Goal: Information Seeking & Learning: Learn about a topic

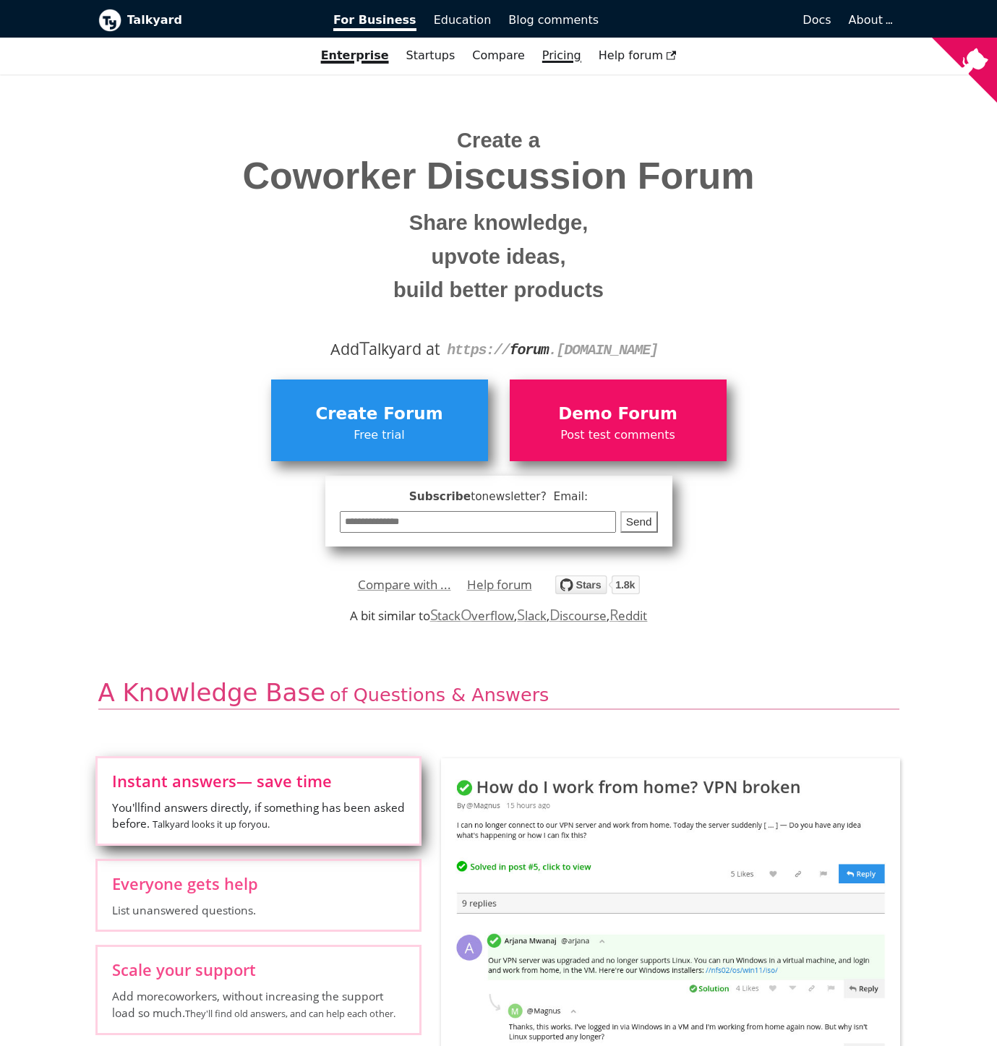
click at [549, 52] on link "Pricing" at bounding box center [561, 55] width 56 height 25
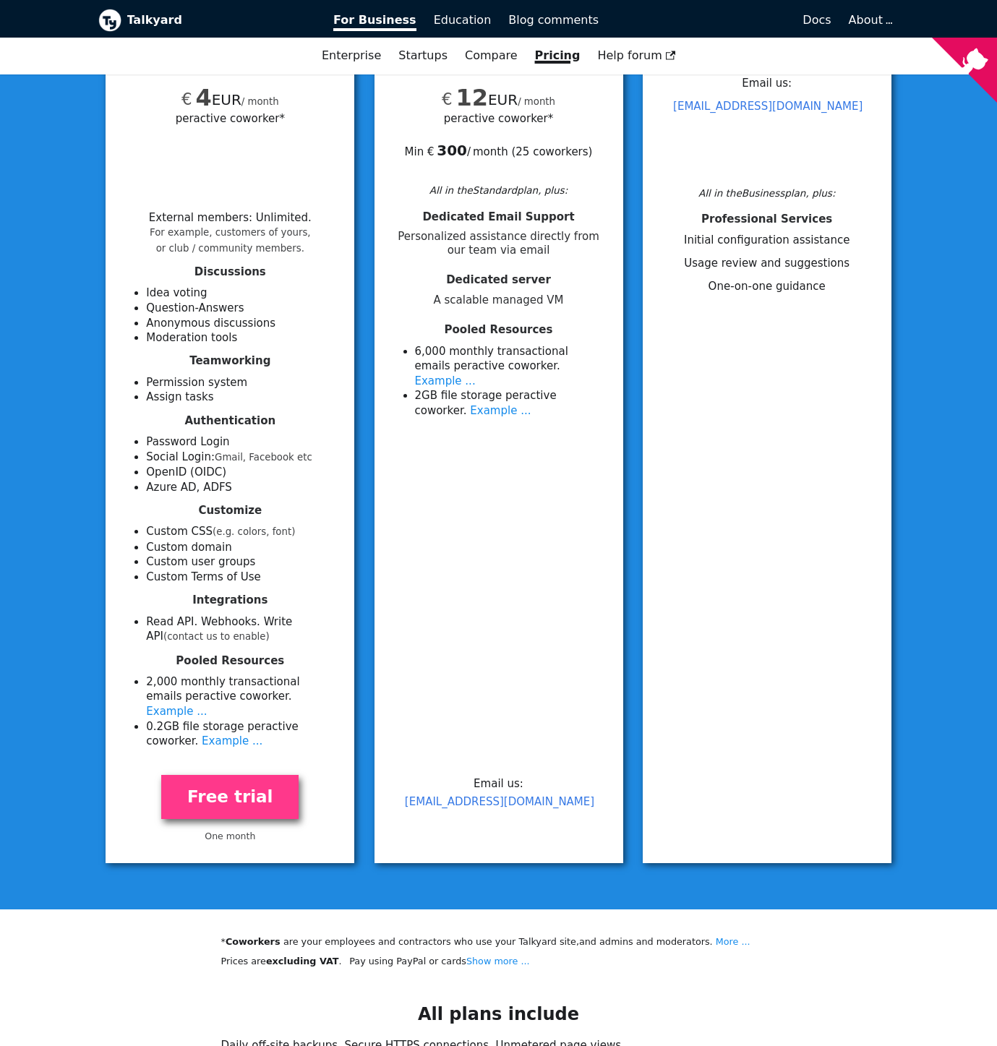
scroll to position [291, 0]
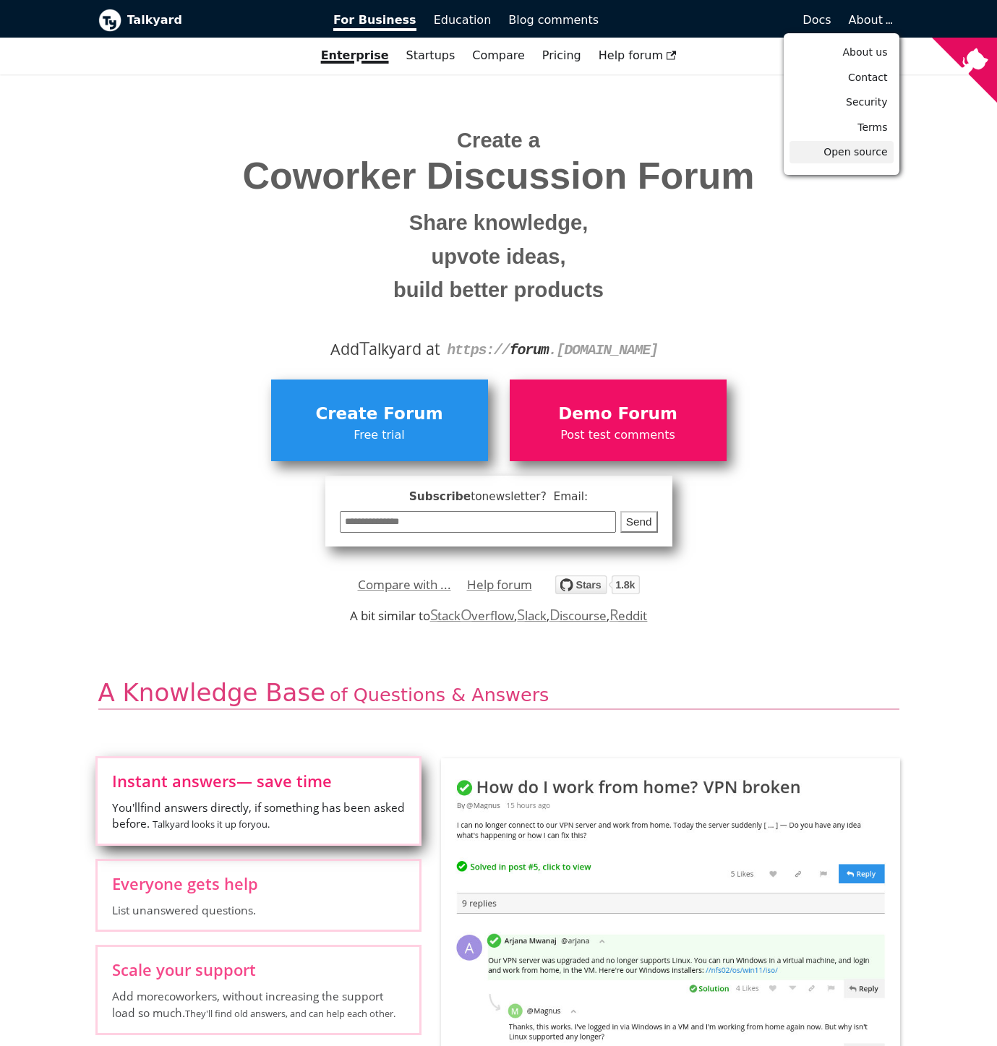
click at [865, 154] on span "Open source" at bounding box center [855, 152] width 64 height 12
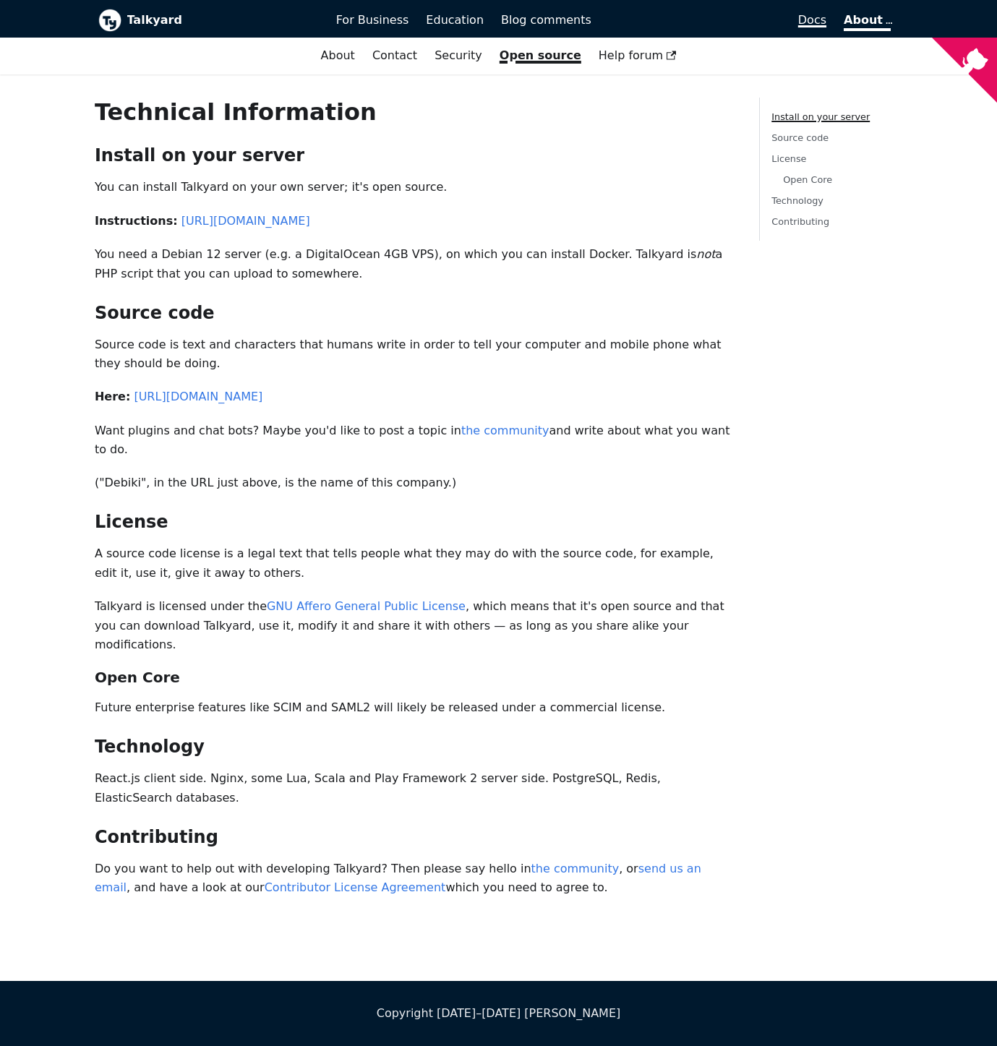
click at [826, 23] on span "Docs" at bounding box center [812, 20] width 28 height 14
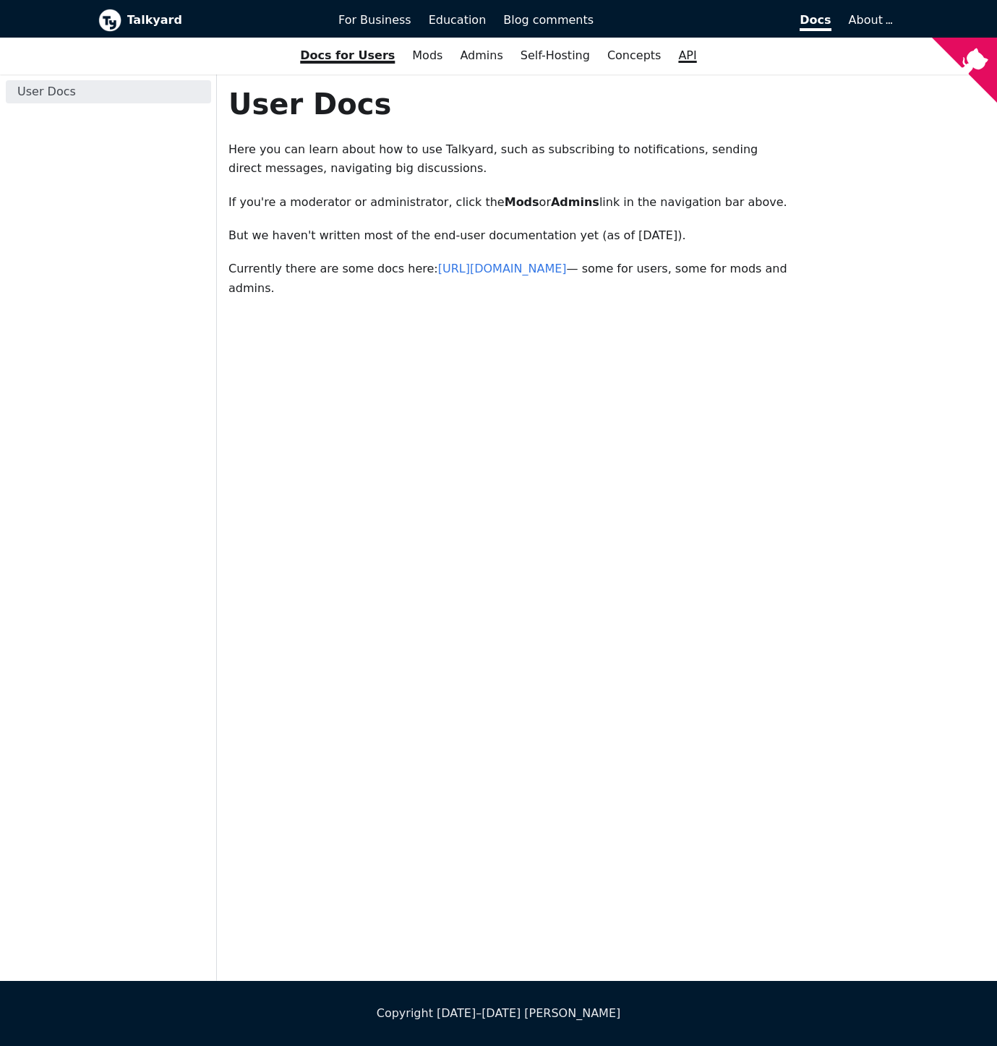
click at [682, 59] on link "API" at bounding box center [686, 55] width 35 height 25
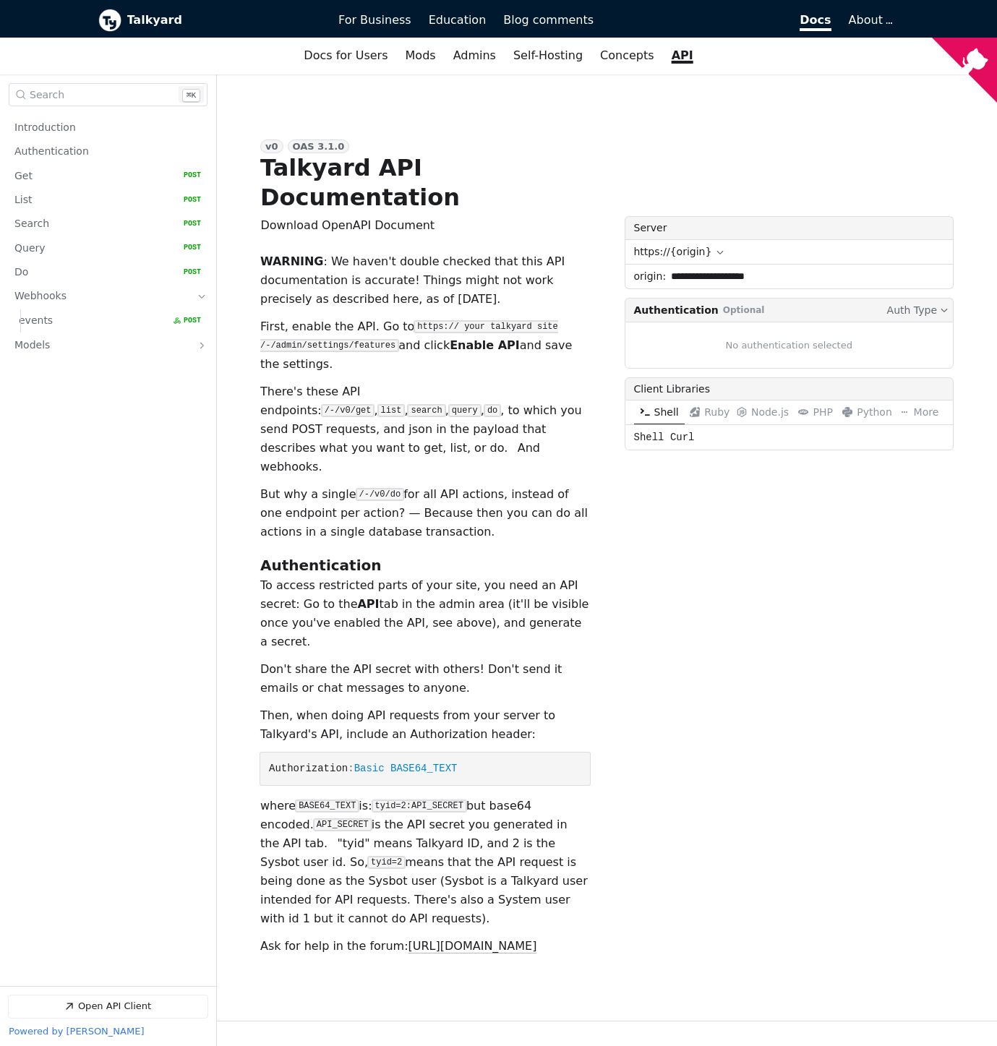
scroll to position [30, 0]
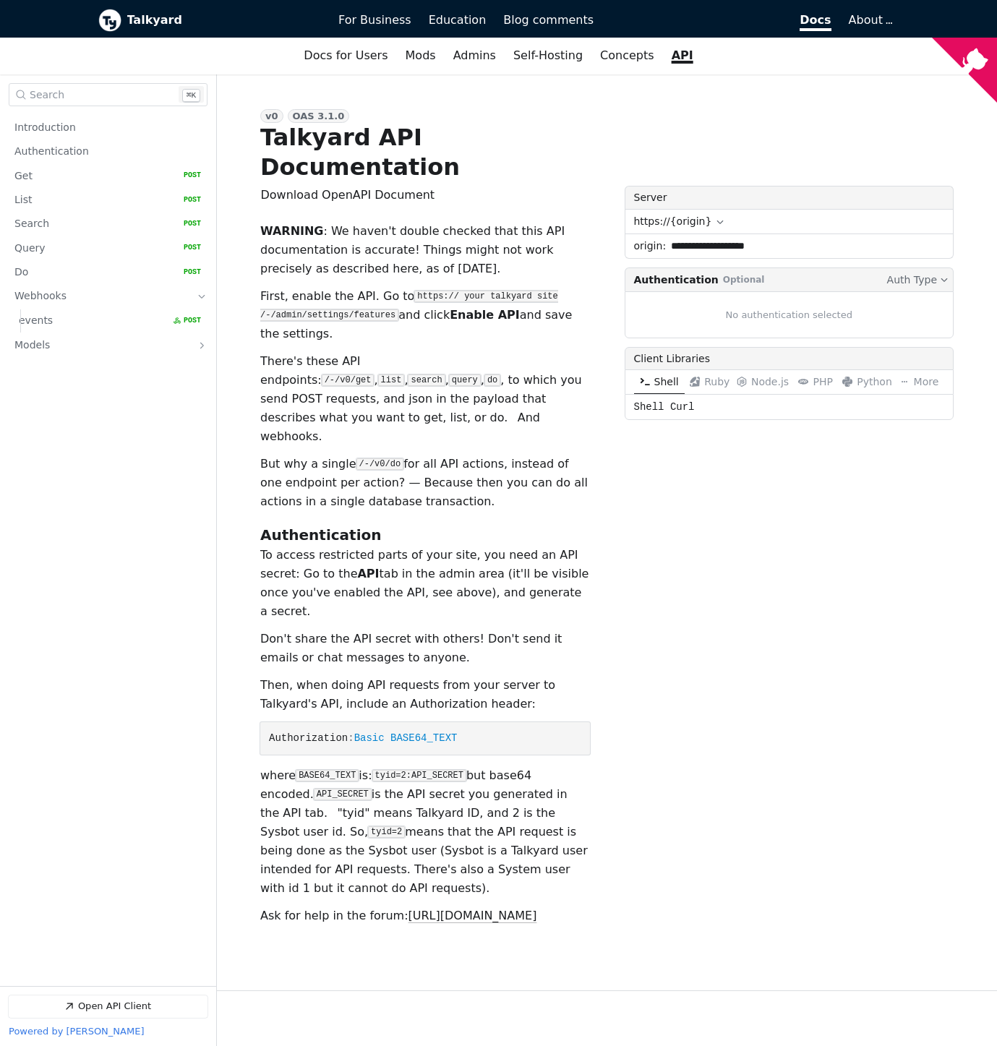
click at [65, 93] on span "Open Search Search" at bounding box center [103, 95] width 146 height 10
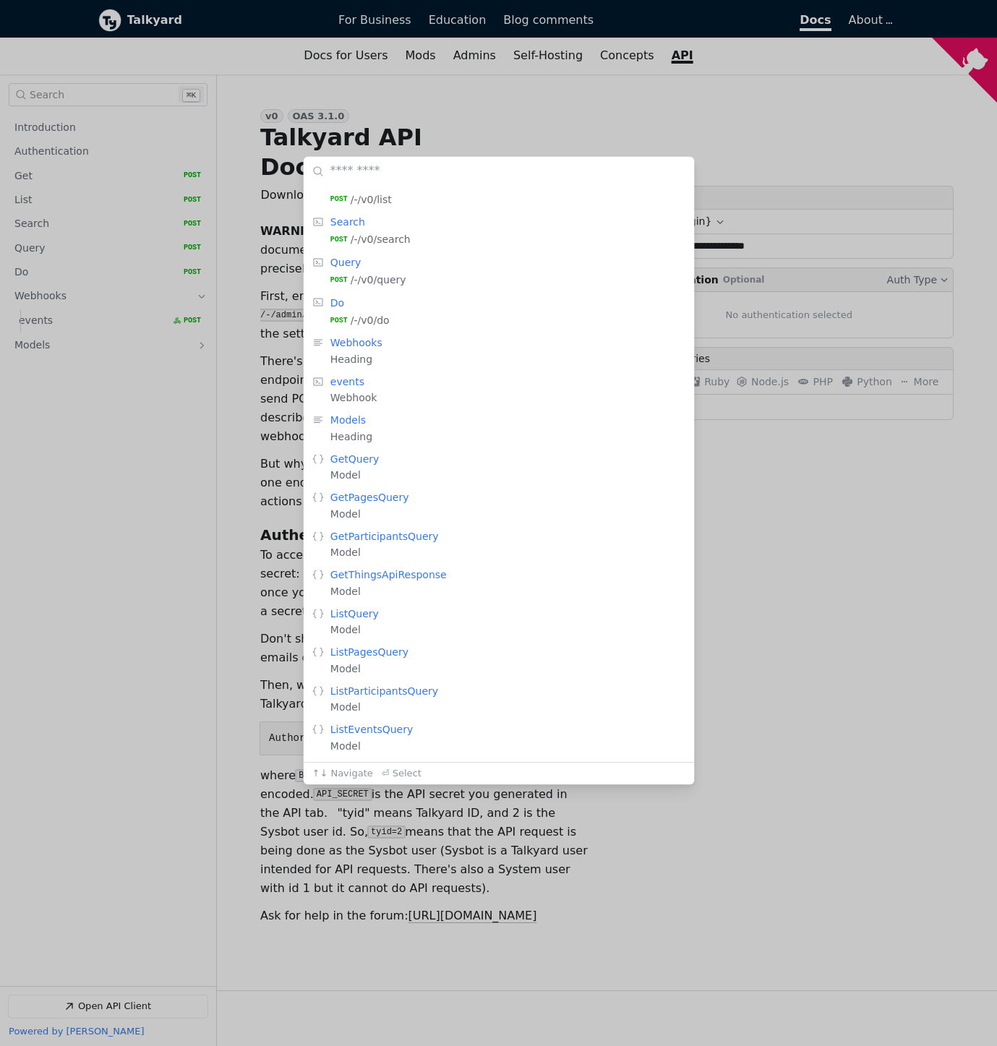
scroll to position [398, 0]
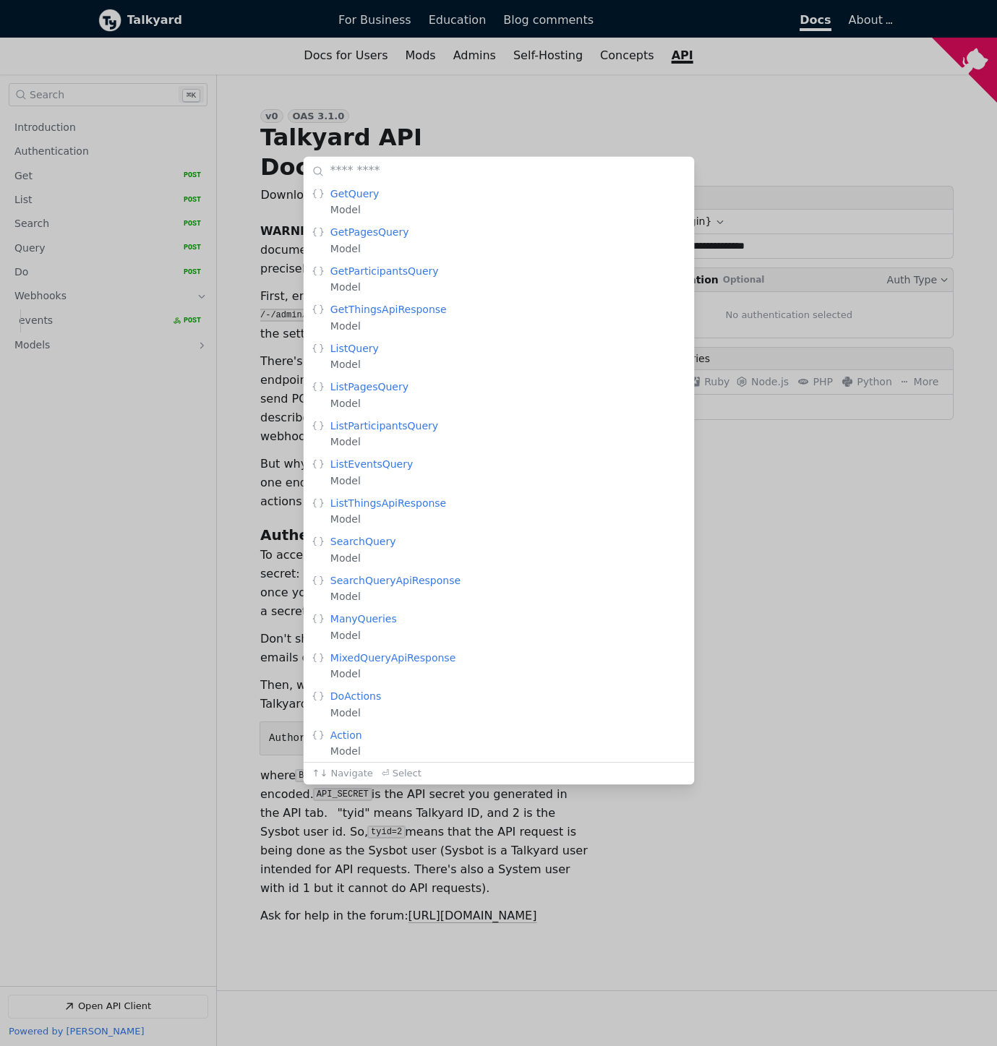
click at [82, 762] on div "Heading: Introduction , Description: Description   Heading: Authentication , De…" at bounding box center [498, 523] width 997 height 1046
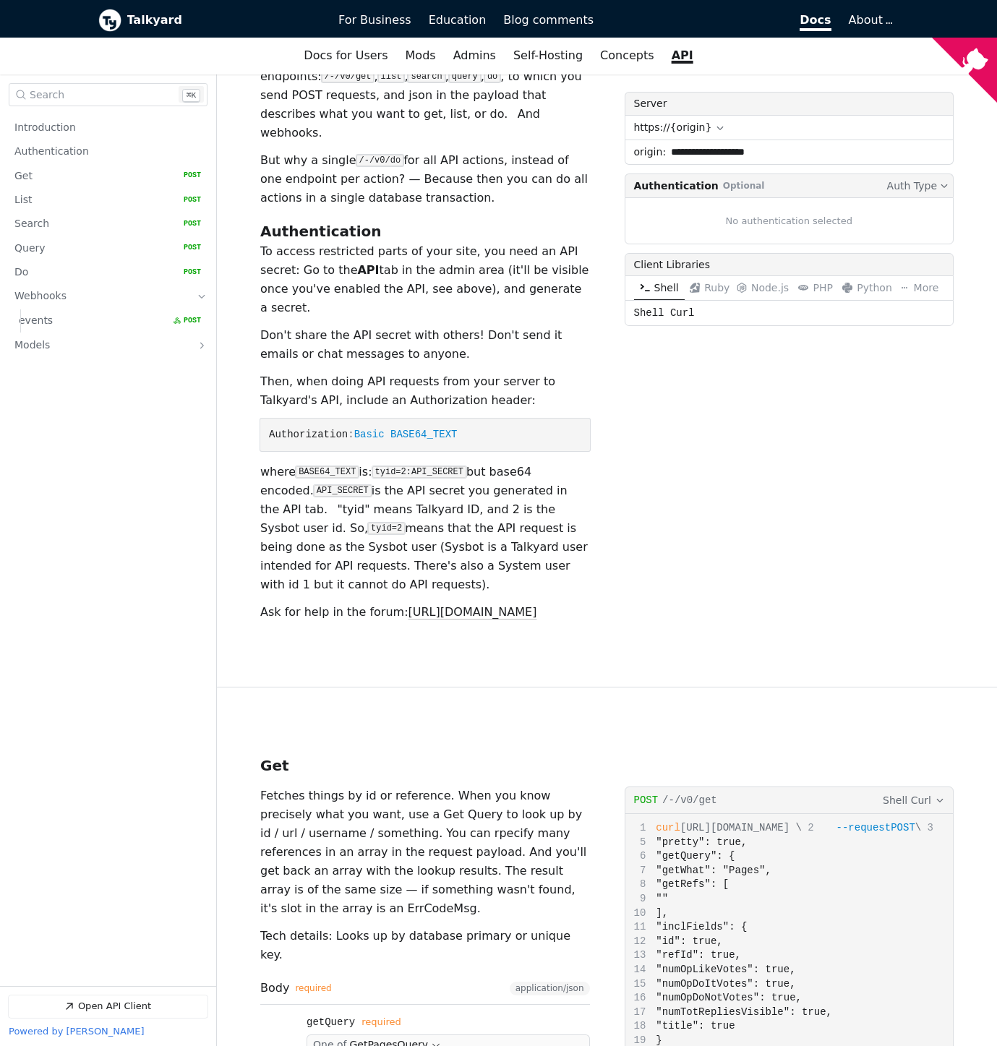
scroll to position [668, 0]
